Goal: Task Accomplishment & Management: Complete application form

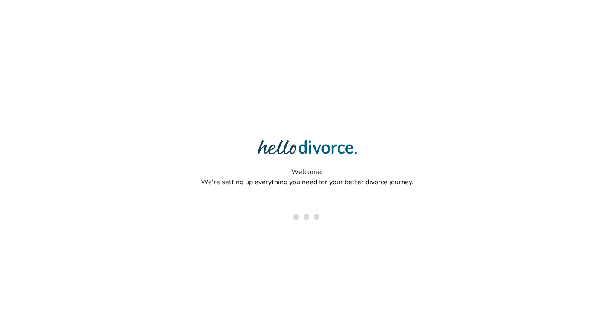
click at [328, 111] on html "Welcome. We're setting up everything you need for your better divorce journey." at bounding box center [307, 140] width 614 height 281
click at [328, 111] on div "Welcome. We're setting up everything you need for your better divorce journey." at bounding box center [307, 140] width 614 height 281
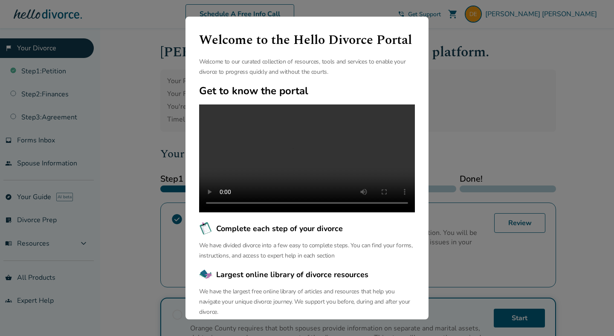
scroll to position [51, 0]
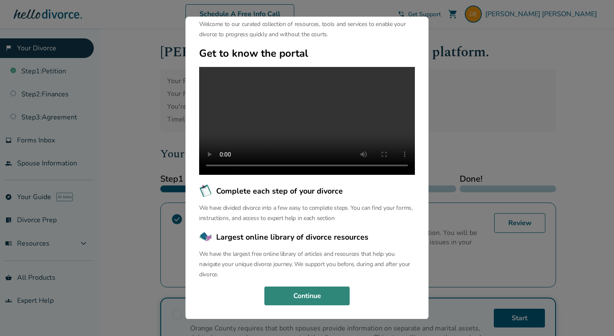
click at [325, 298] on button "Continue" at bounding box center [306, 295] width 85 height 19
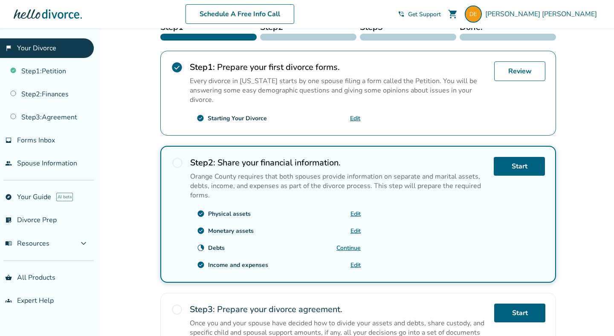
scroll to position [153, 0]
